Goal: Task Accomplishment & Management: Complete application form

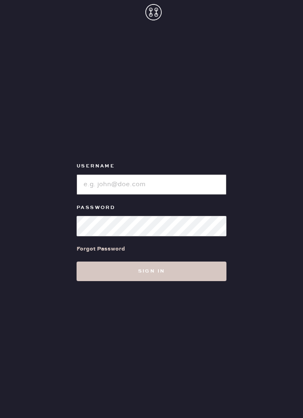
click at [192, 193] on input "loginName" at bounding box center [152, 184] width 150 height 20
type input "Reformationsomerset"
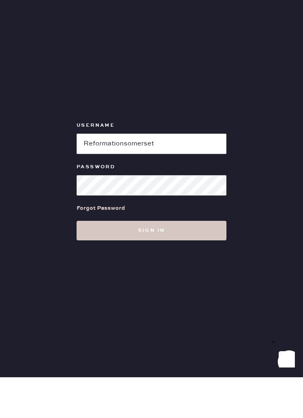
click at [189, 261] on button "Sign in" at bounding box center [152, 271] width 150 height 20
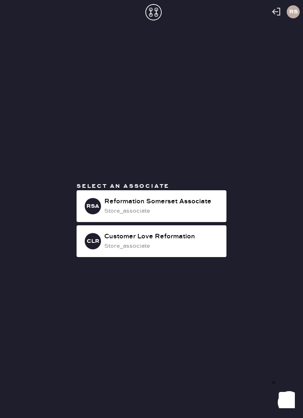
click at [199, 206] on div "Reformation Somerset Associate" at bounding box center [162, 202] width 116 height 10
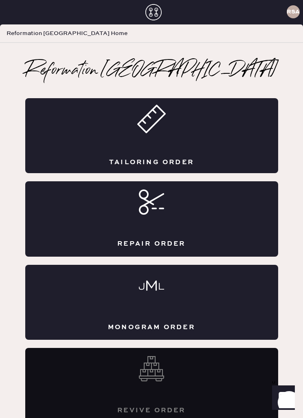
click at [162, 145] on div "Tailoring Order" at bounding box center [151, 135] width 253 height 75
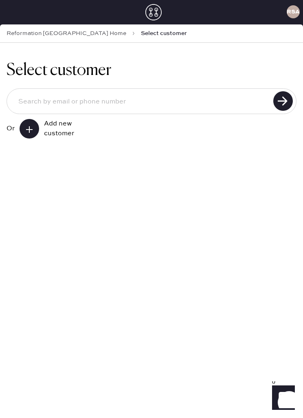
click at [50, 123] on div "Add new customer" at bounding box center [64, 129] width 41 height 20
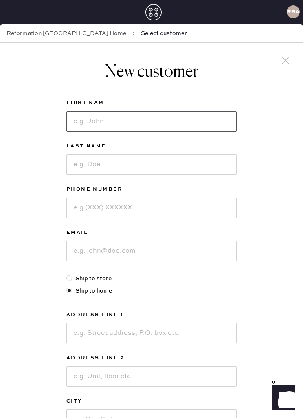
click at [145, 125] on input at bounding box center [151, 121] width 170 height 20
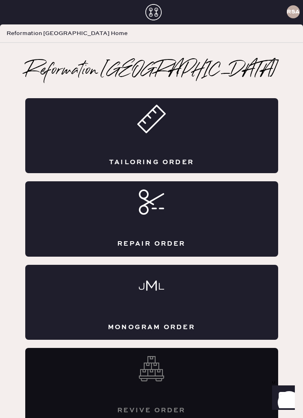
click at [174, 142] on div "Tailoring Order" at bounding box center [151, 135] width 253 height 75
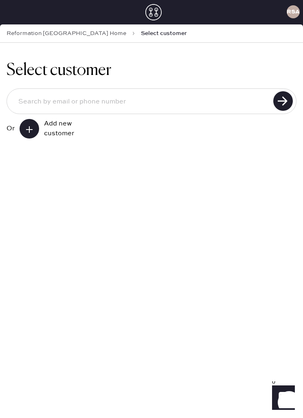
click at [125, 104] on input at bounding box center [141, 102] width 259 height 20
type input "9179976780"
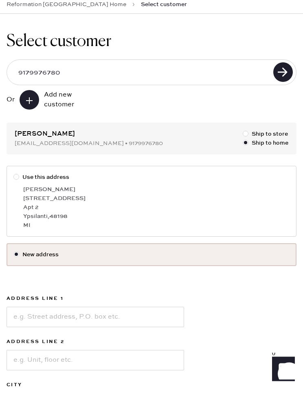
click at [136, 214] on div "[PERSON_NAME]" at bounding box center [156, 218] width 266 height 9
click at [14, 201] on input "Use this address" at bounding box center [13, 201] width 0 height 0
radio input "true"
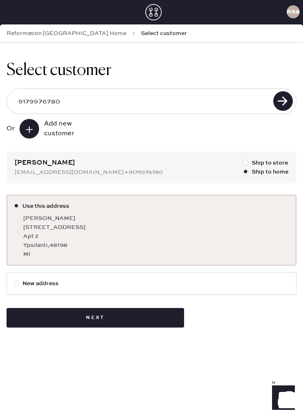
click at [103, 282] on label "New address" at bounding box center [151, 283] width 276 height 9
click at [14, 279] on input "New address" at bounding box center [13, 279] width 0 height 0
radio input "true"
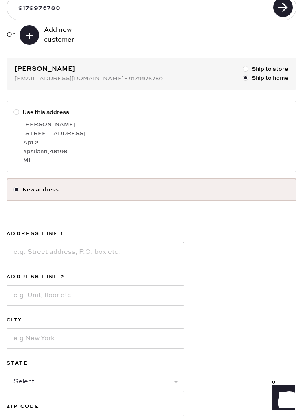
click at [117, 254] on input at bounding box center [95, 252] width 177 height 20
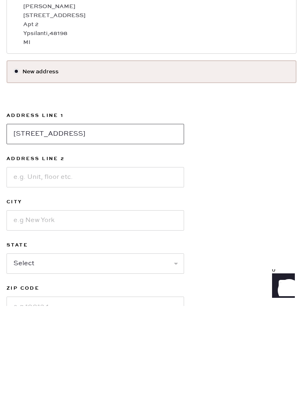
type input "[STREET_ADDRESS]"
click at [134, 322] on input at bounding box center [95, 332] width 177 height 20
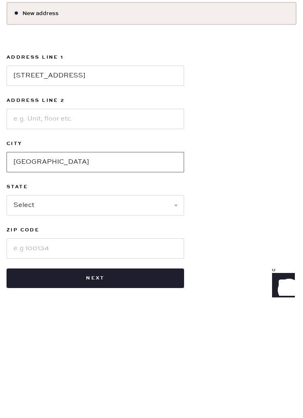
type input "[GEOGRAPHIC_DATA]"
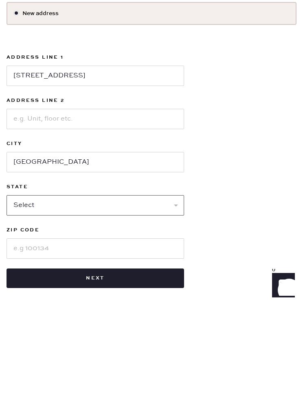
click at [138, 307] on select "Select AK AL AR AZ CA CO CT [GEOGRAPHIC_DATA] DE FL [GEOGRAPHIC_DATA] HI [GEOGR…" at bounding box center [95, 317] width 177 height 20
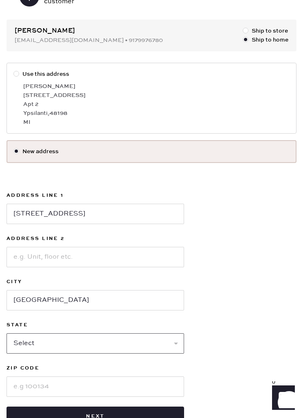
select select "NJ"
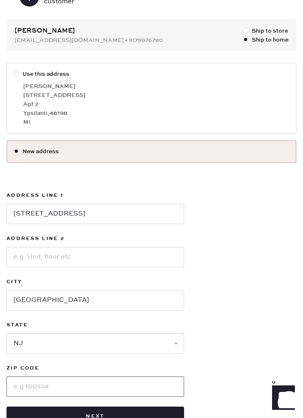
click at [99, 390] on input at bounding box center [95, 386] width 177 height 20
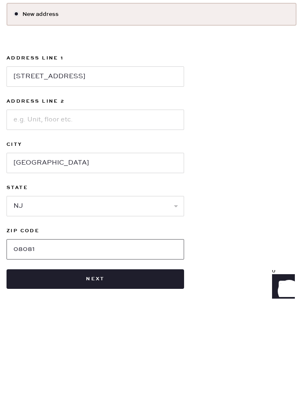
type input "08081"
click at [159, 380] on button "Next" at bounding box center [95, 390] width 177 height 20
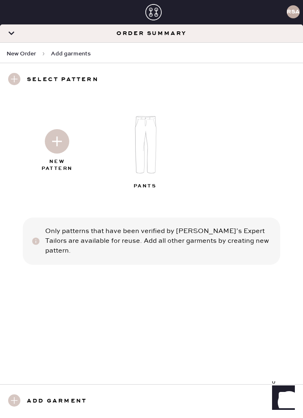
click at [151, 150] on img at bounding box center [146, 144] width 88 height 70
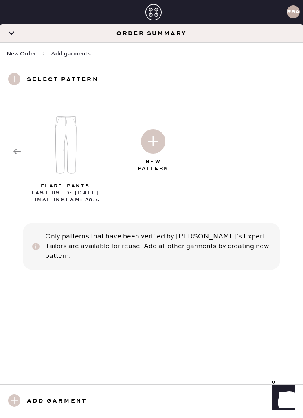
click at [20, 151] on use at bounding box center [16, 151] width 7 height 5
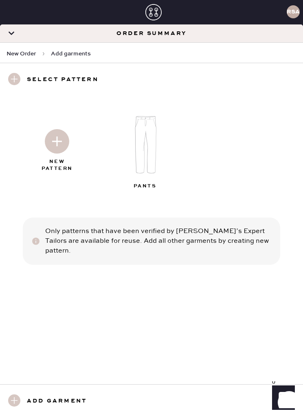
click at [62, 146] on img at bounding box center [57, 141] width 24 height 24
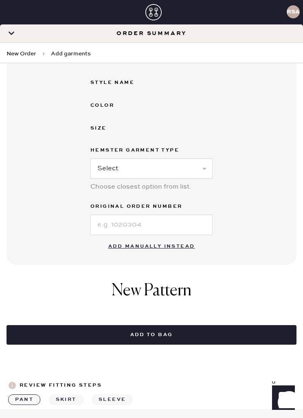
scroll to position [182, 0]
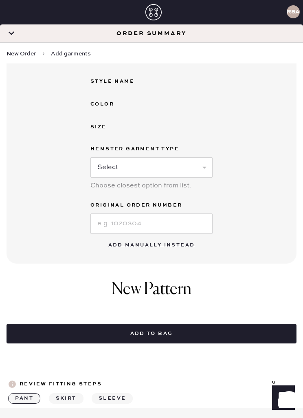
click at [160, 252] on button "Add manually instead" at bounding box center [151, 245] width 96 height 16
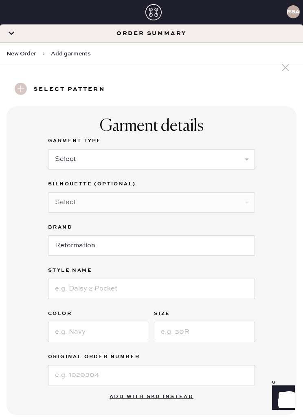
scroll to position [13, 0]
click at [211, 162] on select "Select Basic Skirt Jeans Leggings Pants Shorts Basic Sleeved Dress Basic Sleeve…" at bounding box center [151, 159] width 207 height 20
select select "2"
click at [171, 204] on select "Select Shorts Cropped Flare Boot Cut Straight Skinny Other" at bounding box center [151, 203] width 207 height 20
select select "7"
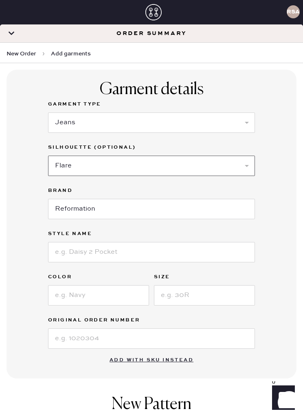
scroll to position [57, 0]
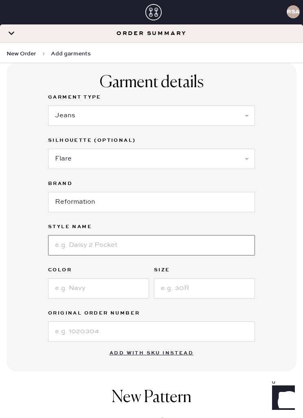
click at [77, 255] on input at bounding box center [151, 245] width 207 height 20
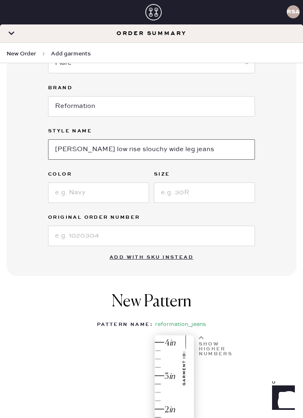
scroll to position [159, 0]
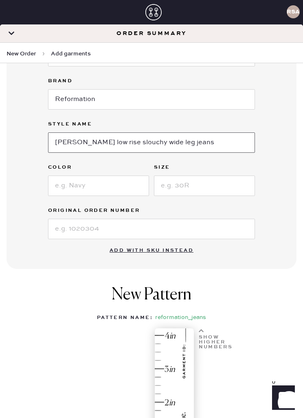
type input "[PERSON_NAME] low rise slouchy wide leg jeans"
click at [114, 186] on input at bounding box center [98, 185] width 101 height 20
type input "Ondine"
click at [215, 190] on input at bounding box center [204, 185] width 101 height 20
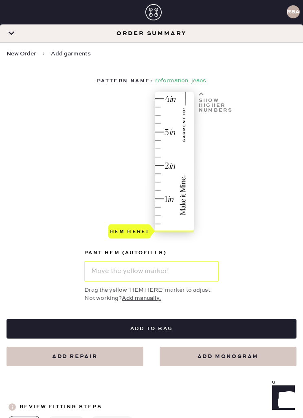
scroll to position [393, 0]
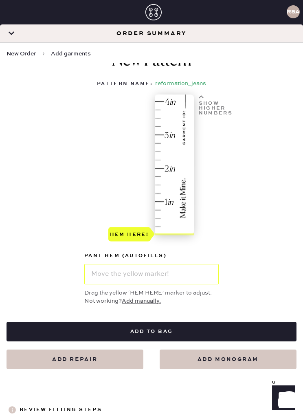
type input "25"
click at [162, 102] on div "Hem here!" at bounding box center [151, 169] width 87 height 147
type input "4"
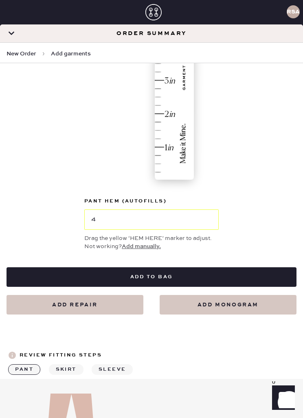
scroll to position [454, 0]
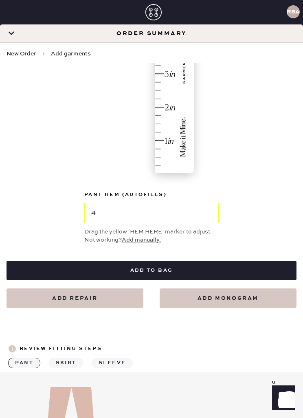
click at [218, 272] on button "Add to bag" at bounding box center [152, 271] width 290 height 20
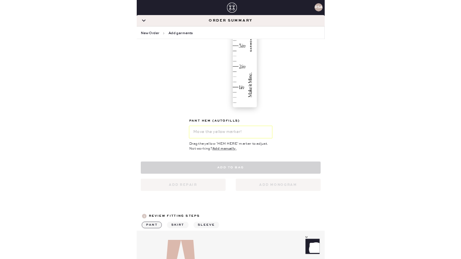
scroll to position [356, 0]
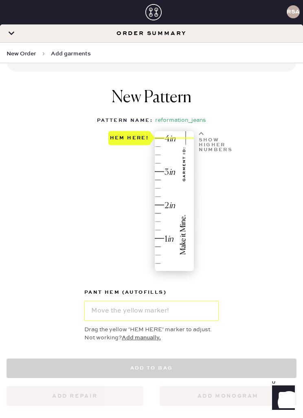
select select "2"
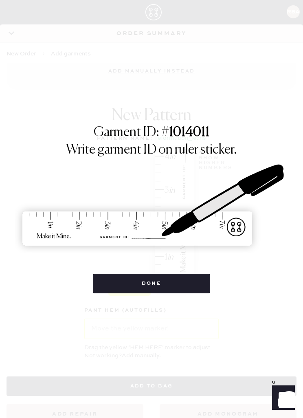
click at [163, 275] on button "Done" at bounding box center [152, 284] width 118 height 20
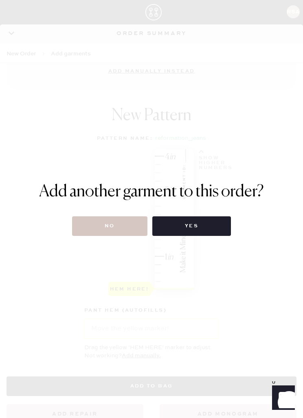
click at [118, 226] on button "No" at bounding box center [109, 226] width 75 height 20
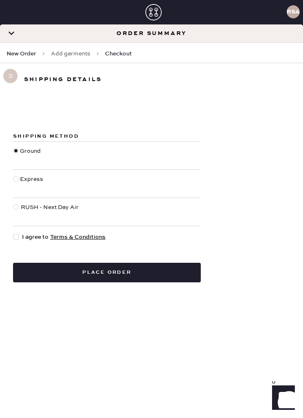
click at [137, 267] on button "Place order" at bounding box center [107, 273] width 188 height 20
click at [14, 226] on div "Shipping Method Ground Express RUSH - Next Day Air I agree to Terms & Condition…" at bounding box center [107, 206] width 188 height 151
click at [26, 241] on span "I agree to Terms & Conditions" at bounding box center [63, 236] width 83 height 9
click at [13, 233] on input "I agree to Terms & Conditions" at bounding box center [13, 232] width 0 height 0
checkbox input "true"
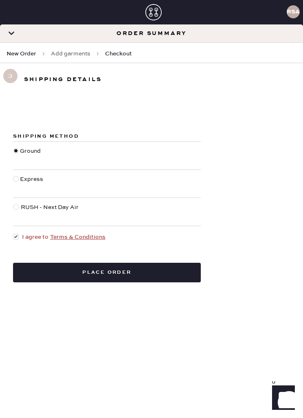
click at [144, 275] on button "Place order" at bounding box center [107, 273] width 188 height 20
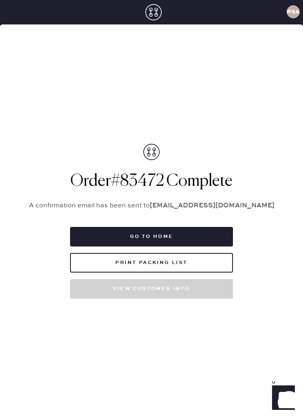
click at [184, 246] on button "Go to home" at bounding box center [151, 237] width 163 height 20
